Goal: Go to known website: Go to known website

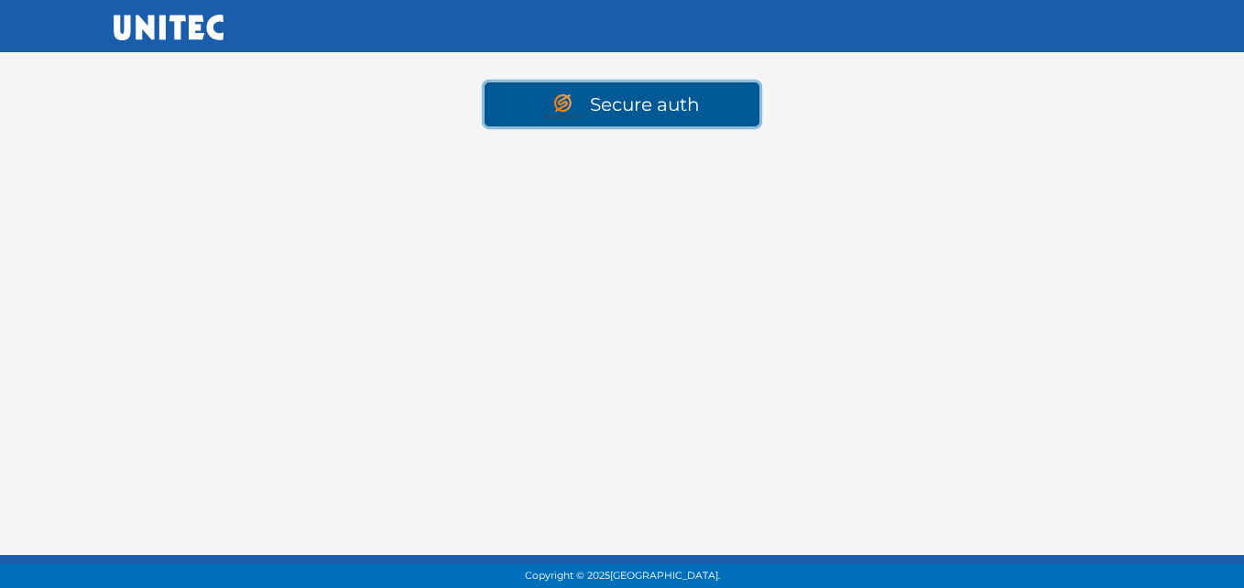
click at [583, 108] on img at bounding box center [567, 106] width 46 height 24
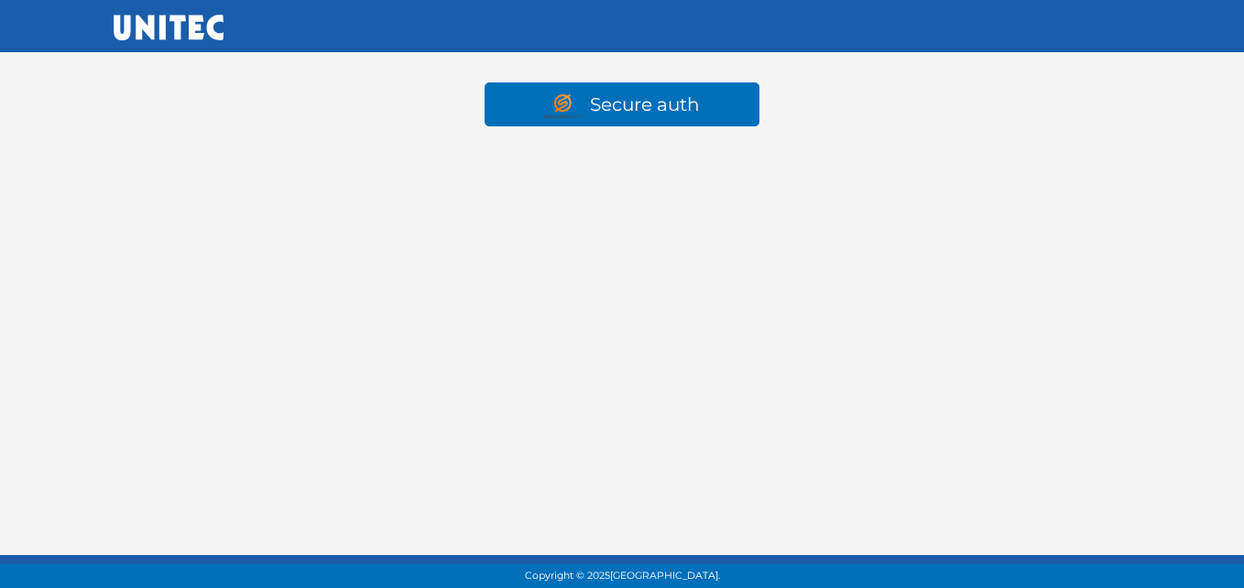
click at [704, 177] on html "Secure auth Copyright © 2025 [GEOGRAPHIC_DATA]." at bounding box center [622, 88] width 1244 height 177
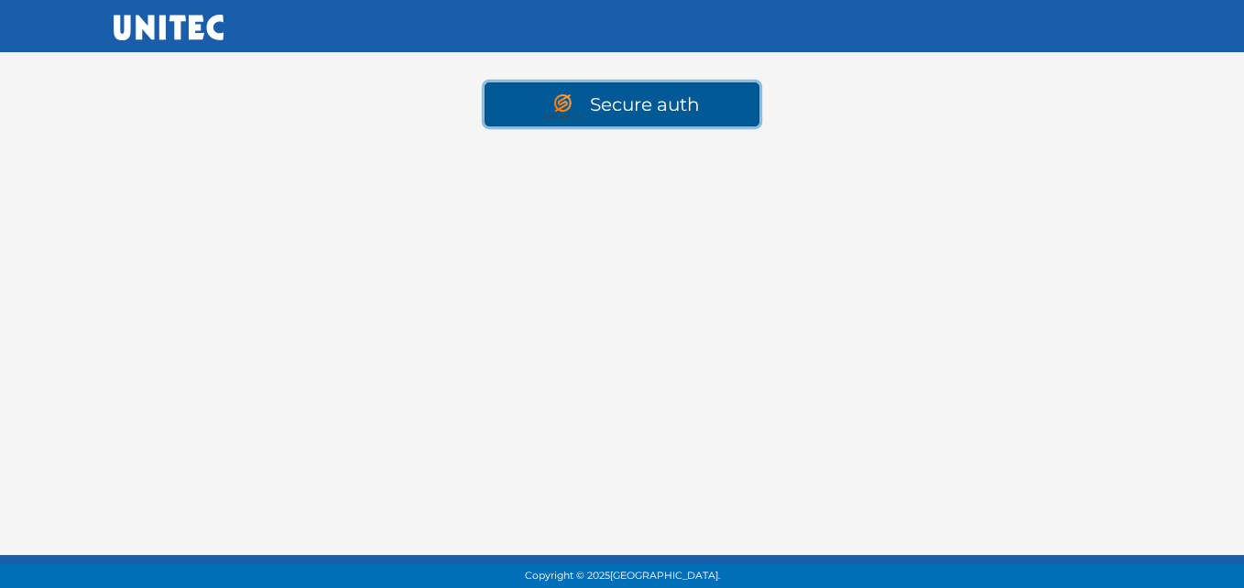
click at [561, 112] on img at bounding box center [567, 106] width 46 height 24
click at [601, 93] on link "Secure auth" at bounding box center [622, 104] width 275 height 44
